Goal: Task Accomplishment & Management: Use online tool/utility

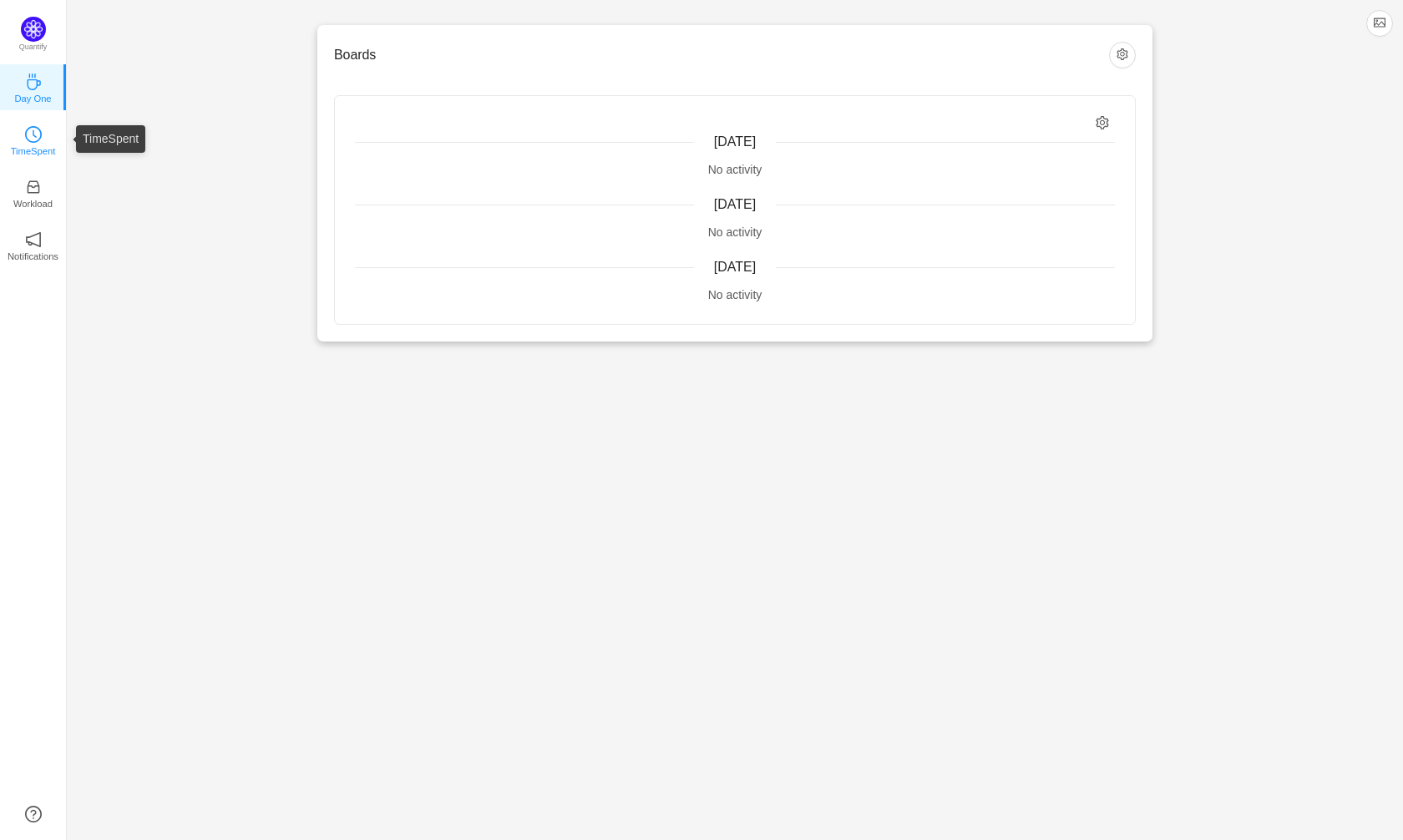
click at [44, 151] on p "TimeSpent" at bounding box center [32, 151] width 45 height 15
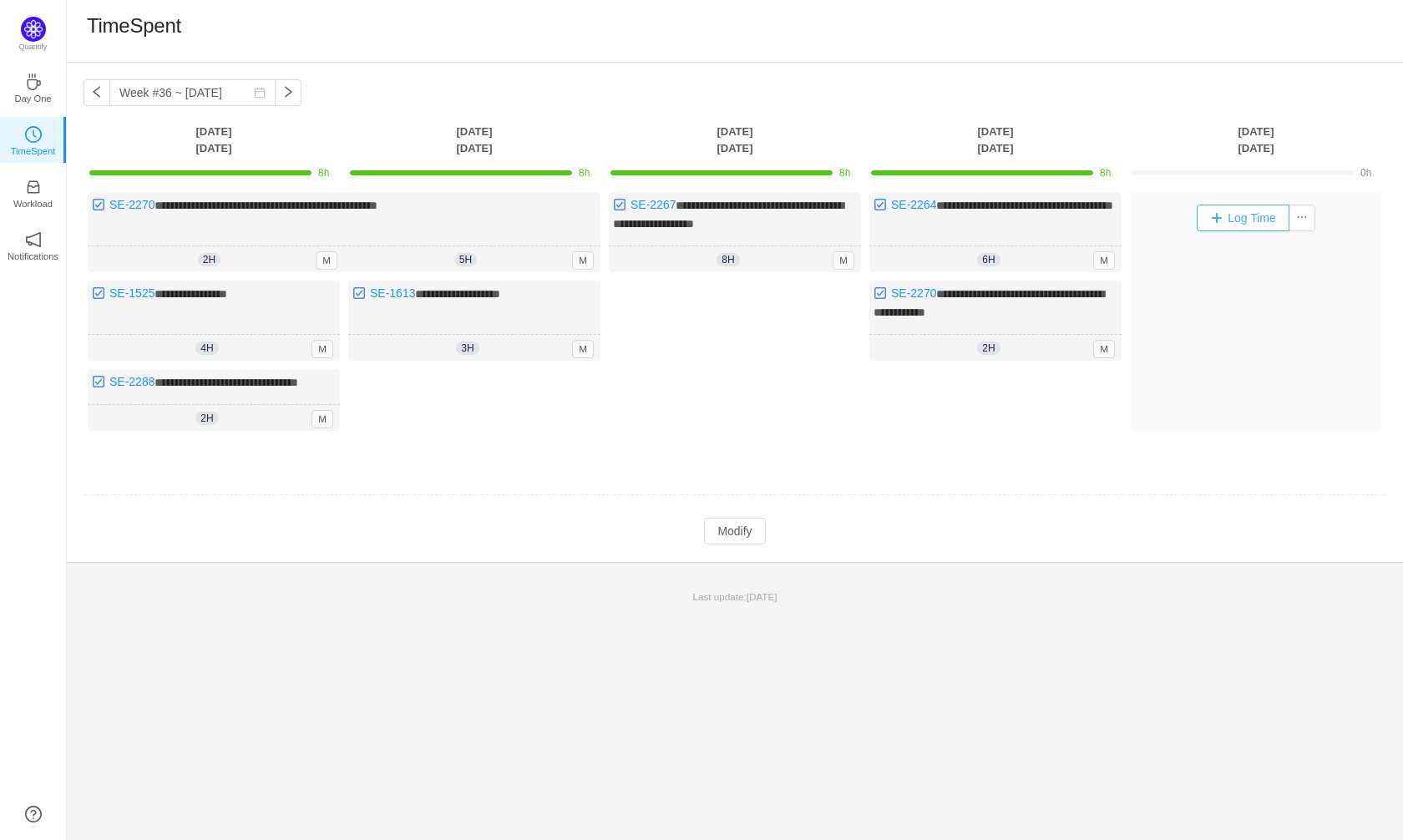
click at [1250, 224] on button "Log Time" at bounding box center [1242, 218] width 92 height 27
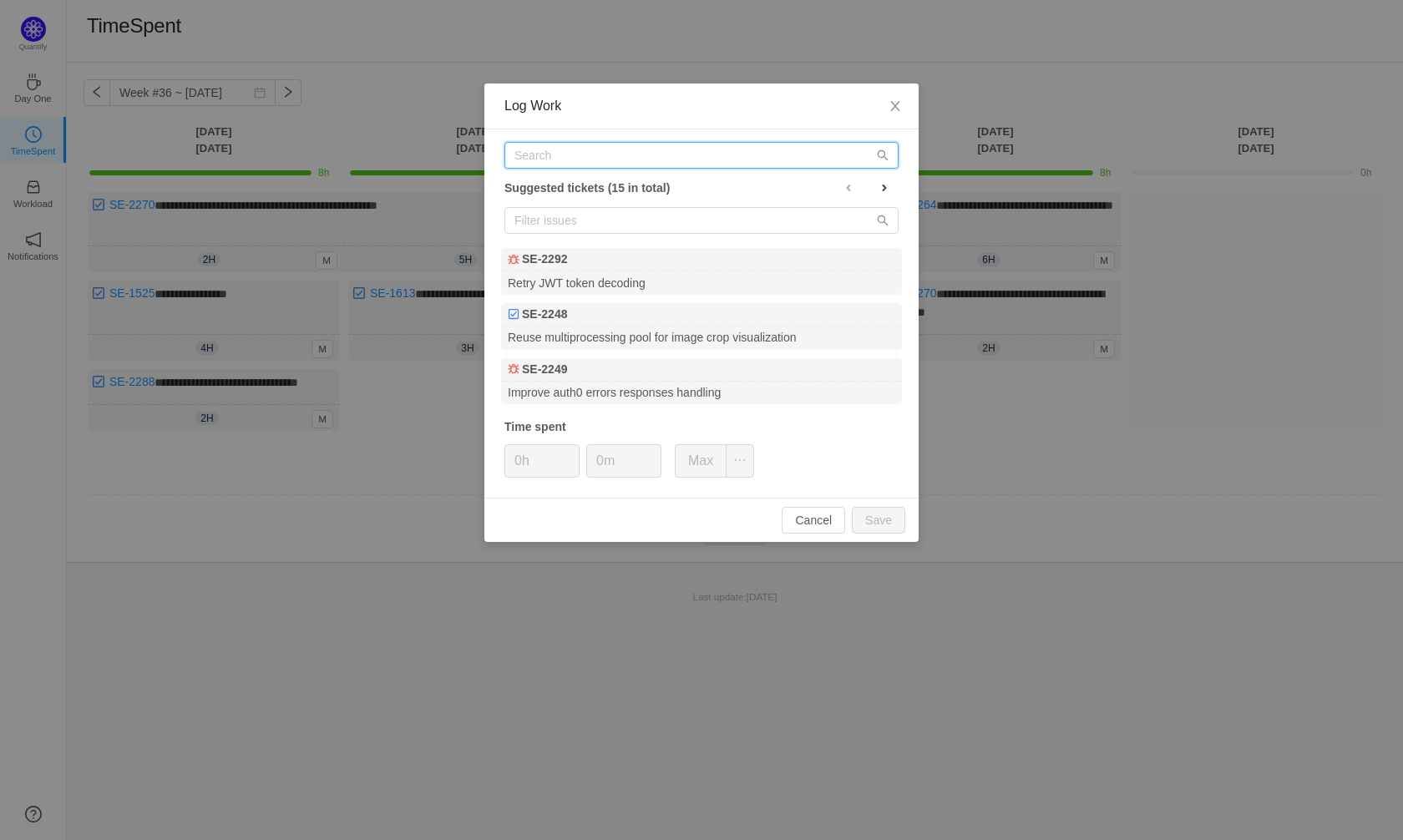
click at [650, 166] on input "text" at bounding box center [702, 155] width 394 height 27
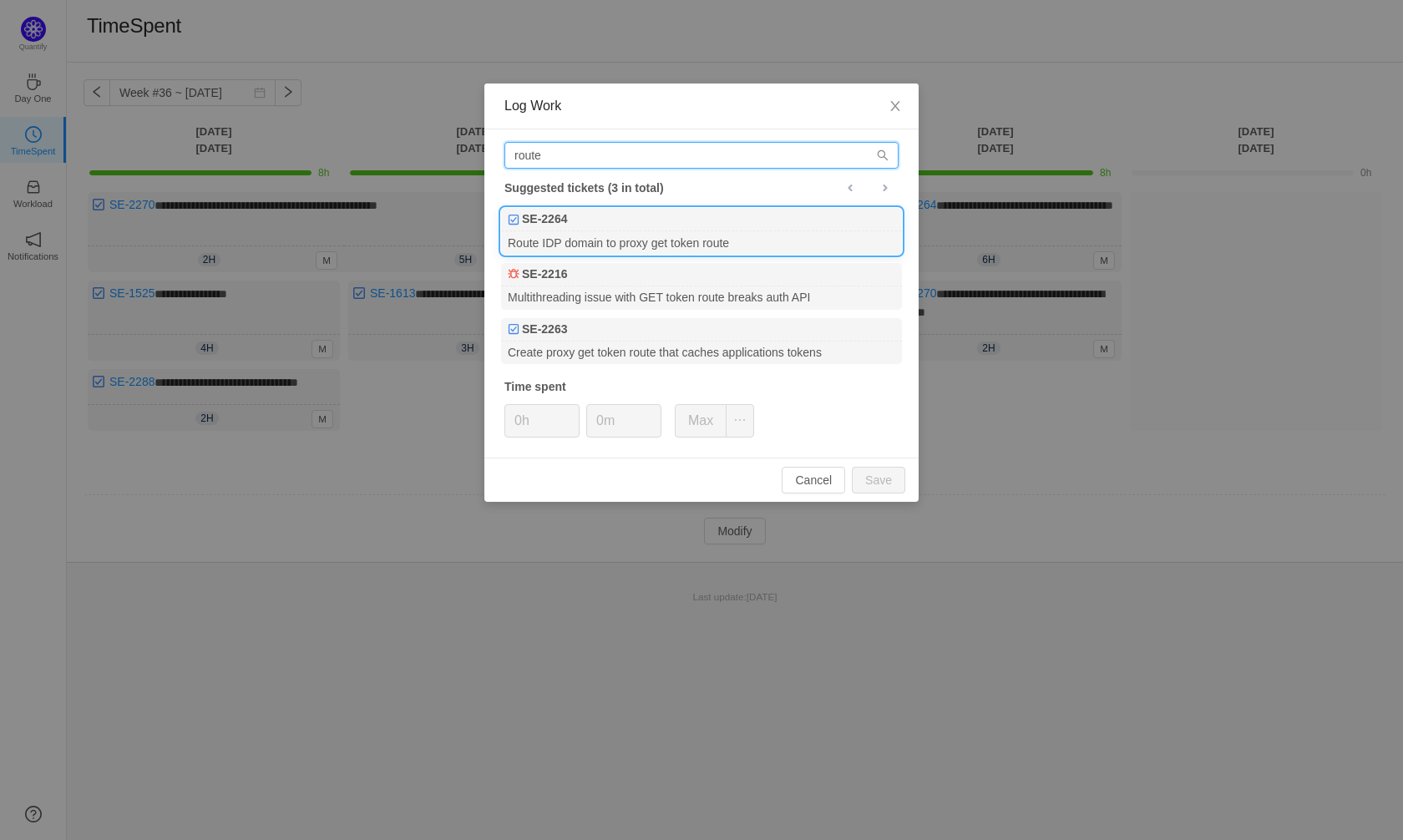
type input "route"
click at [645, 227] on div "SE-2264" at bounding box center [701, 219] width 401 height 24
click at [521, 419] on input "0h" at bounding box center [542, 420] width 73 height 31
click at [864, 494] on div "Cancel Save" at bounding box center [702, 479] width 434 height 45
click at [867, 482] on button "Save" at bounding box center [879, 479] width 53 height 27
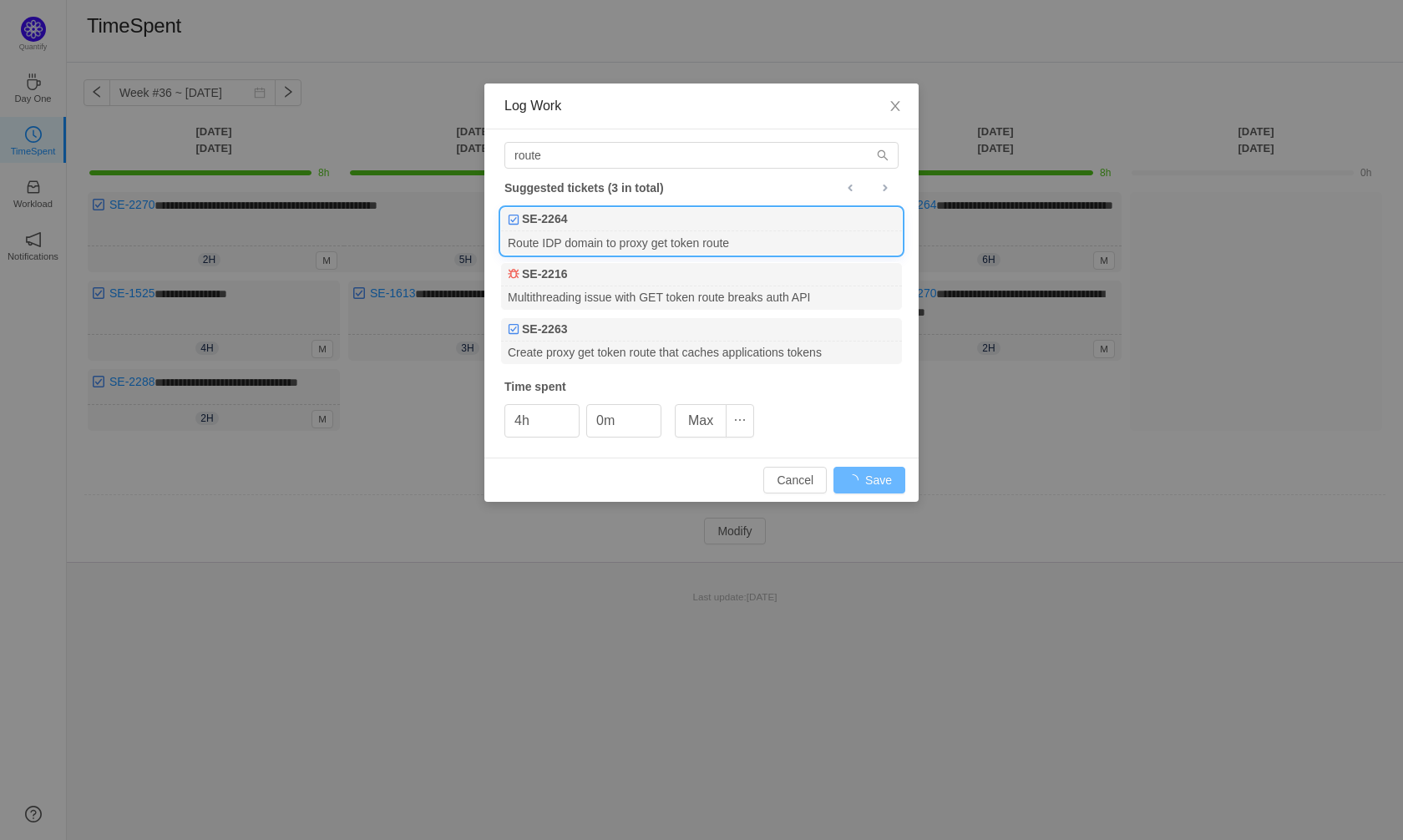
type input "0h"
